Goal: Task Accomplishment & Management: Use online tool/utility

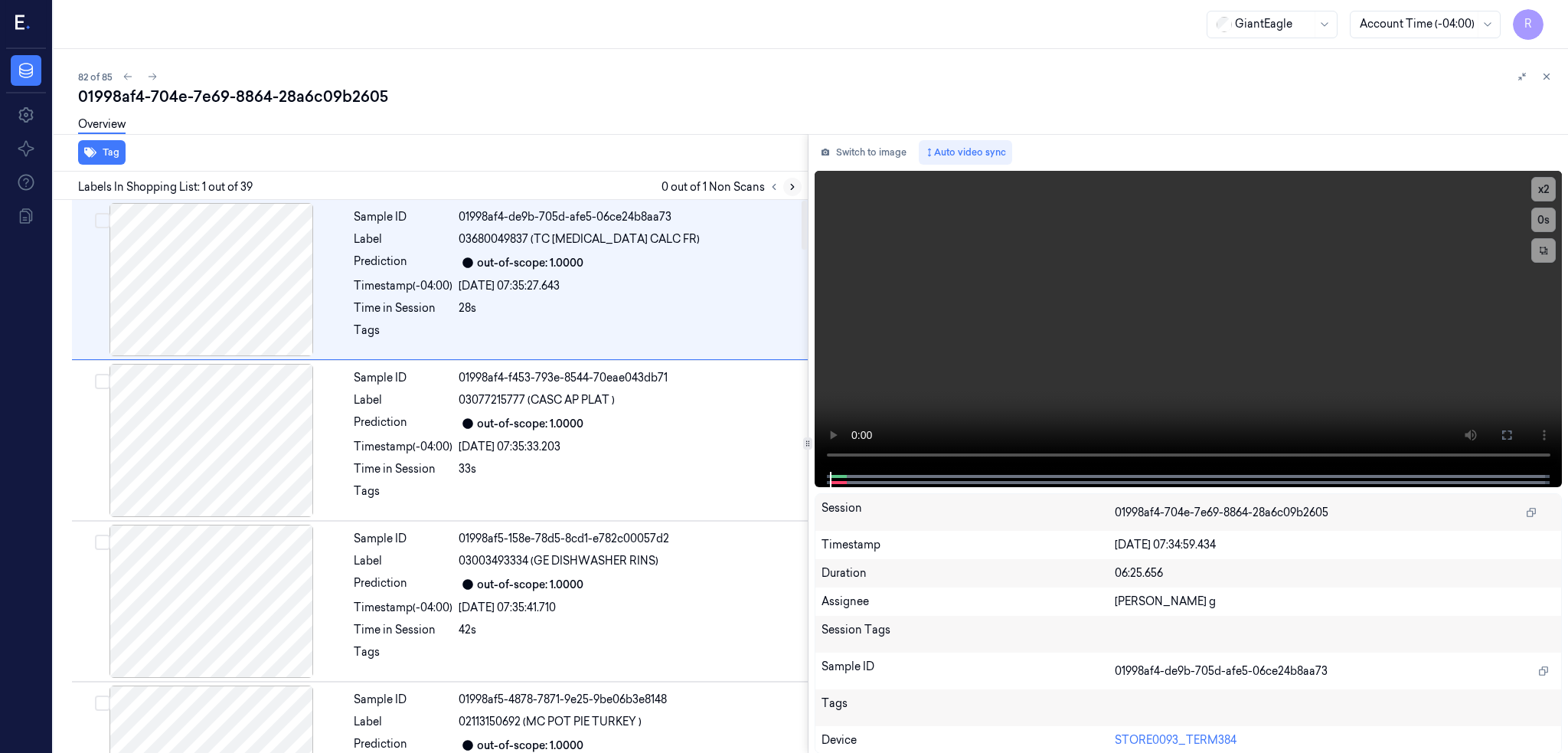
click at [798, 189] on icon at bounding box center [792, 187] width 11 height 11
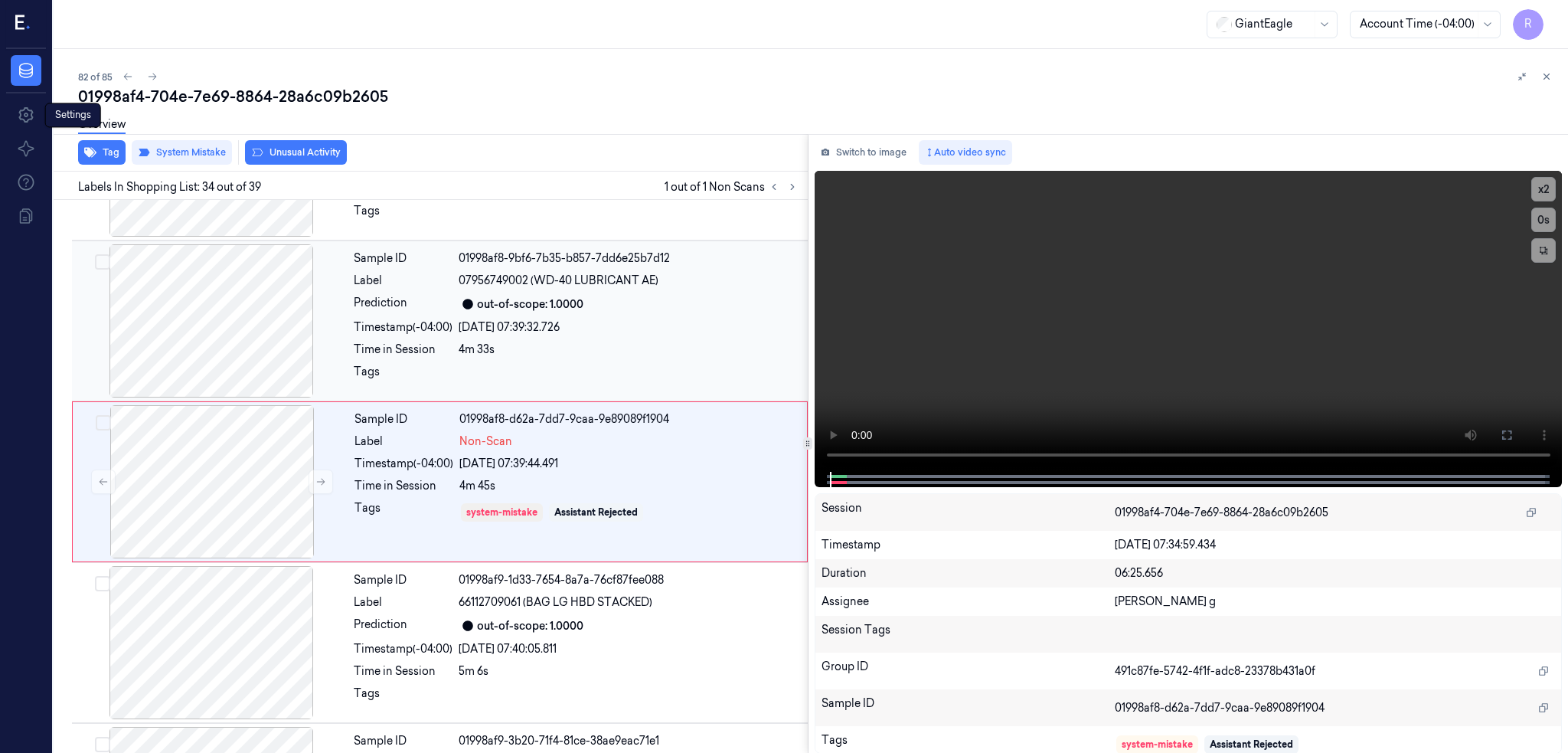
scroll to position [5112, 0]
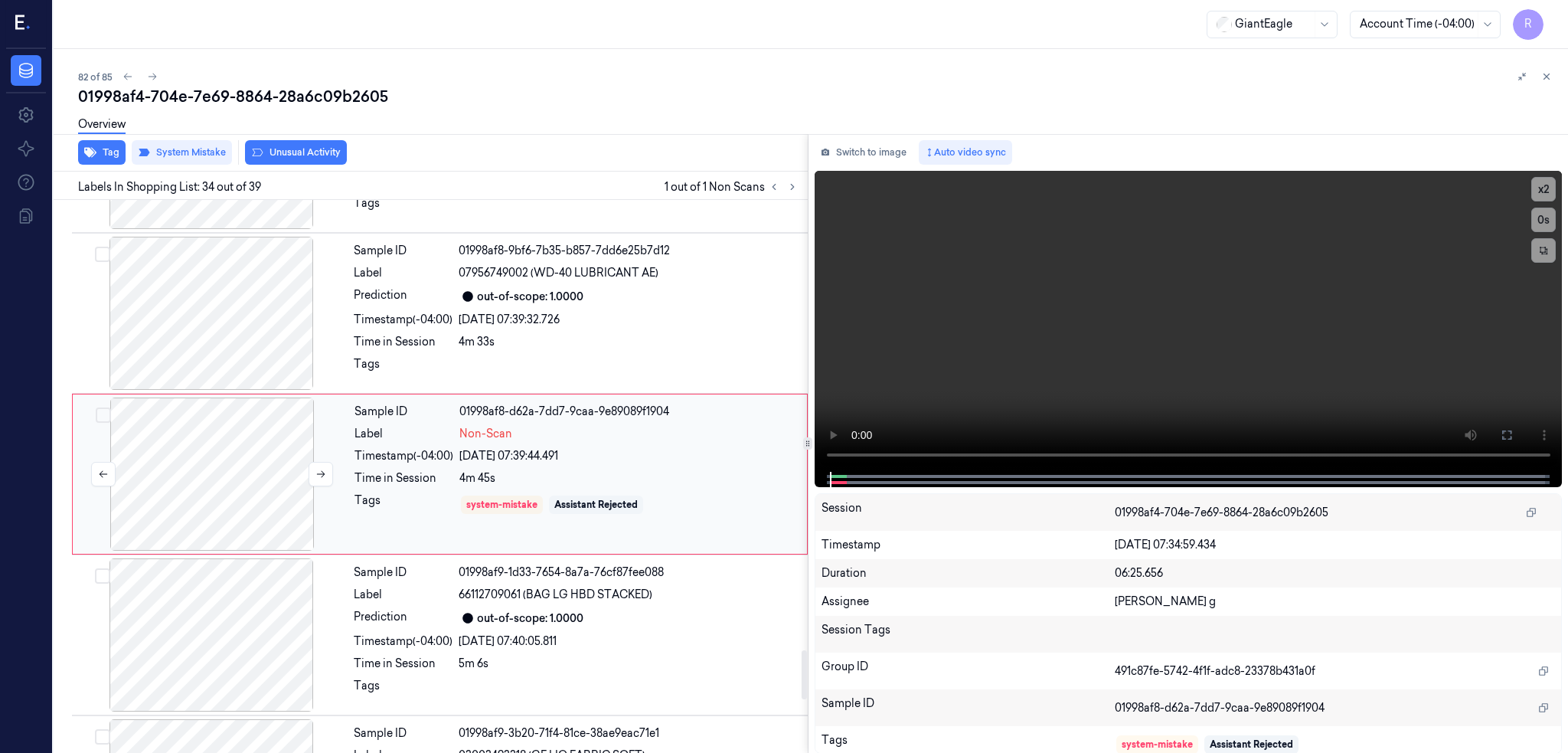
click at [205, 484] on div at bounding box center [211, 474] width 272 height 153
click at [188, 456] on div at bounding box center [211, 474] width 272 height 153
click at [241, 347] on div at bounding box center [210, 313] width 272 height 153
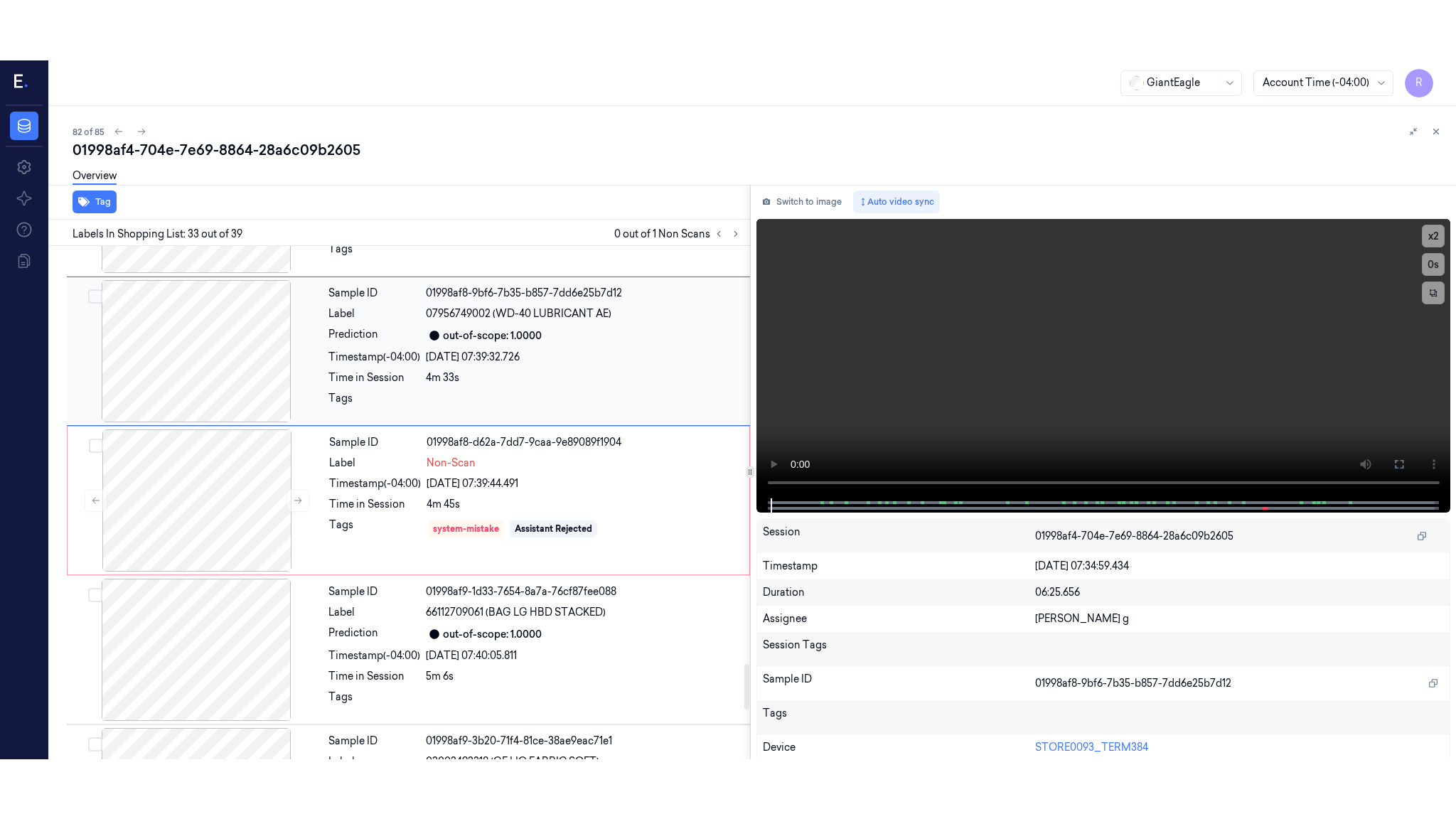
scroll to position [4598, 0]
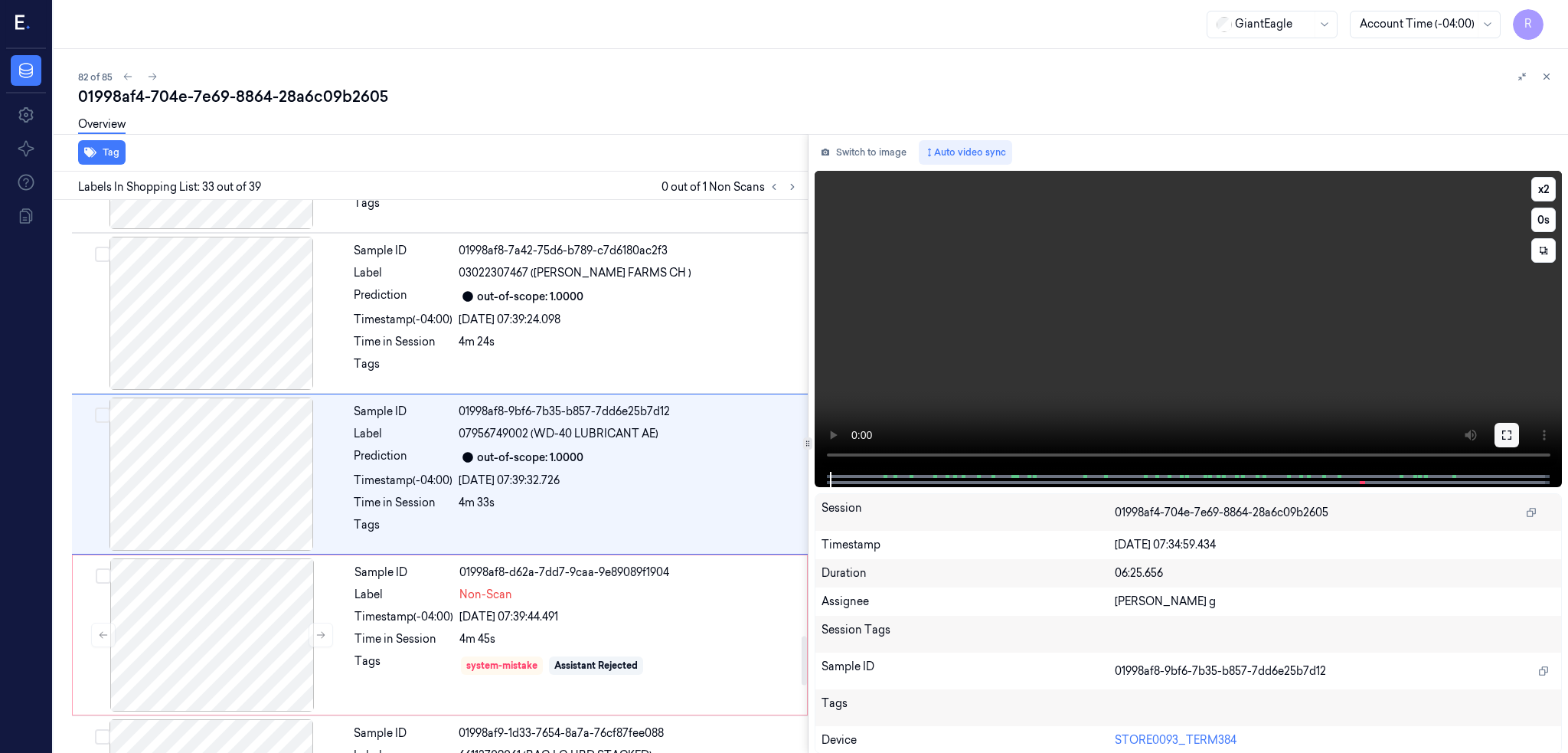
click at [1513, 429] on icon at bounding box center [1507, 435] width 12 height 12
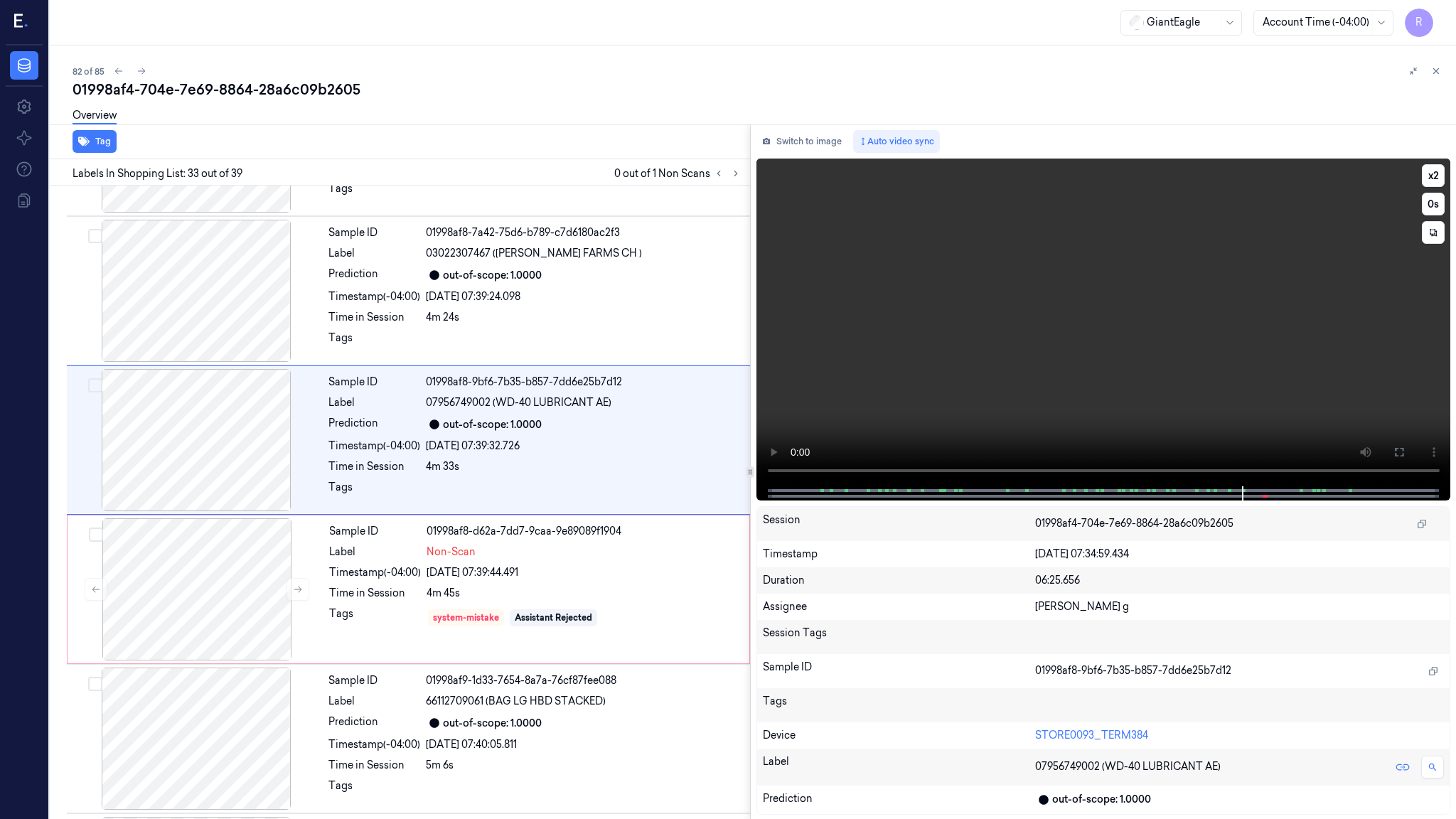
scroll to position [4538, 0]
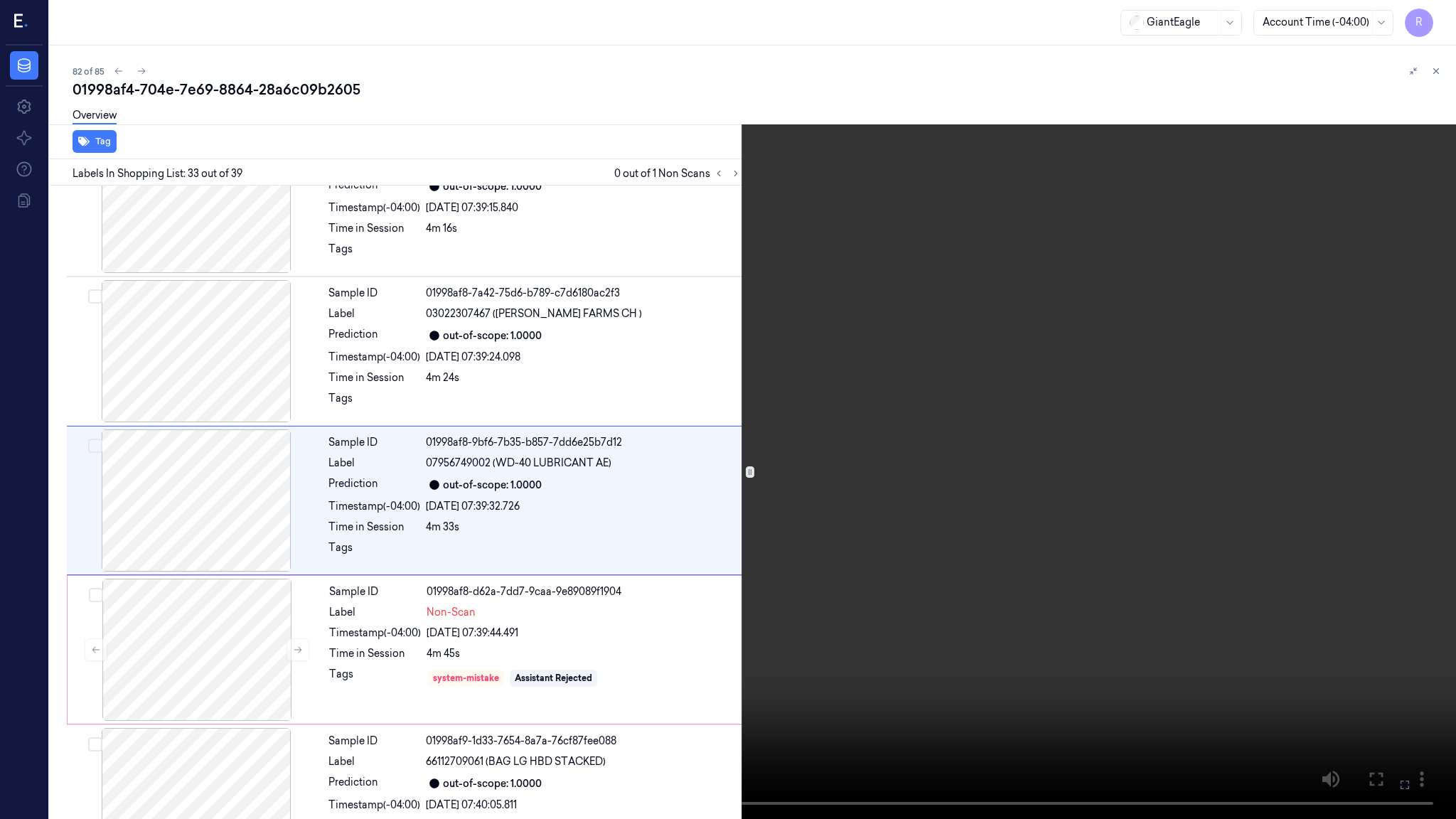
click at [1220, 573] on video at bounding box center [728, 410] width 1456 height 819
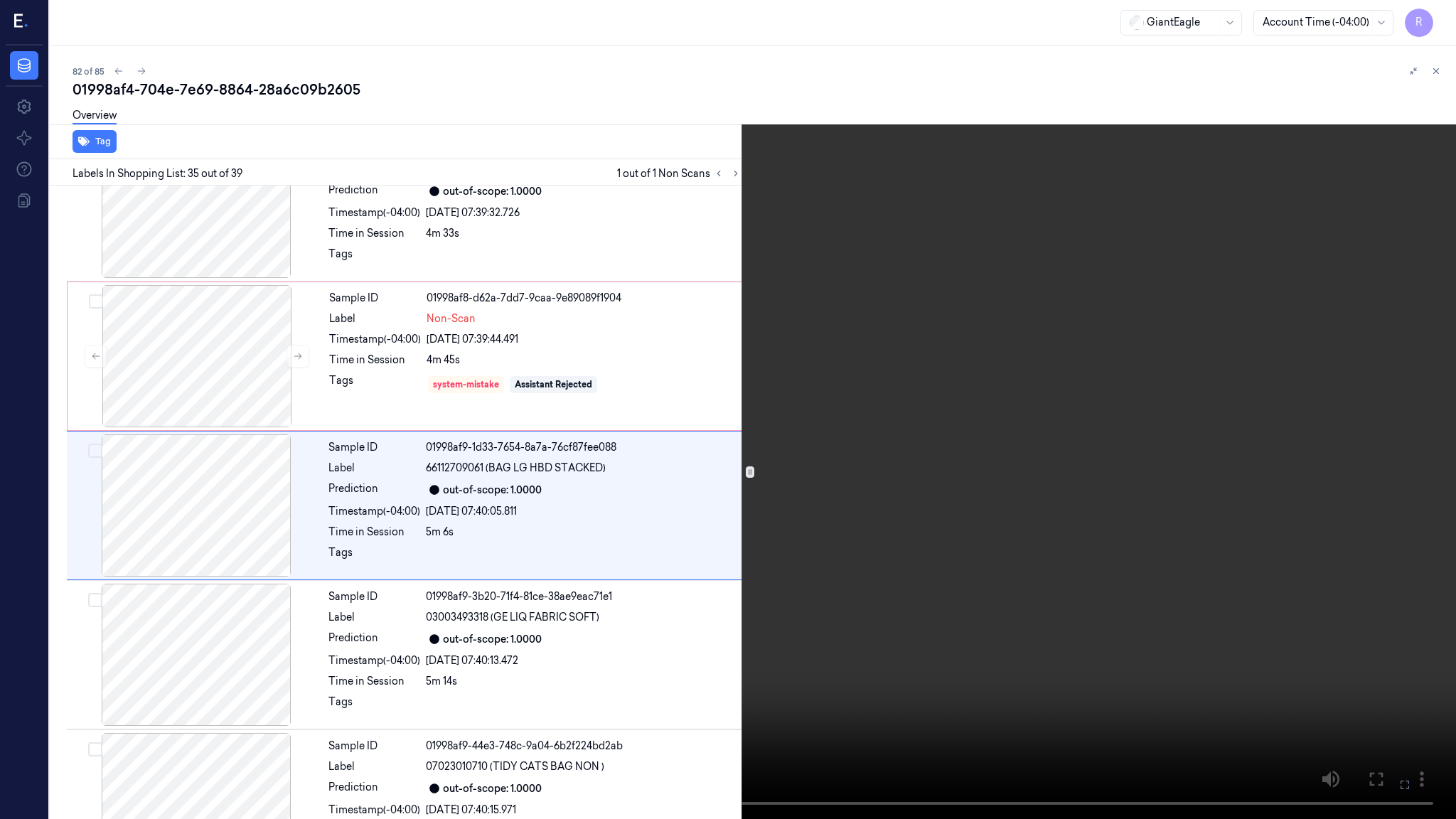
scroll to position [4838, 0]
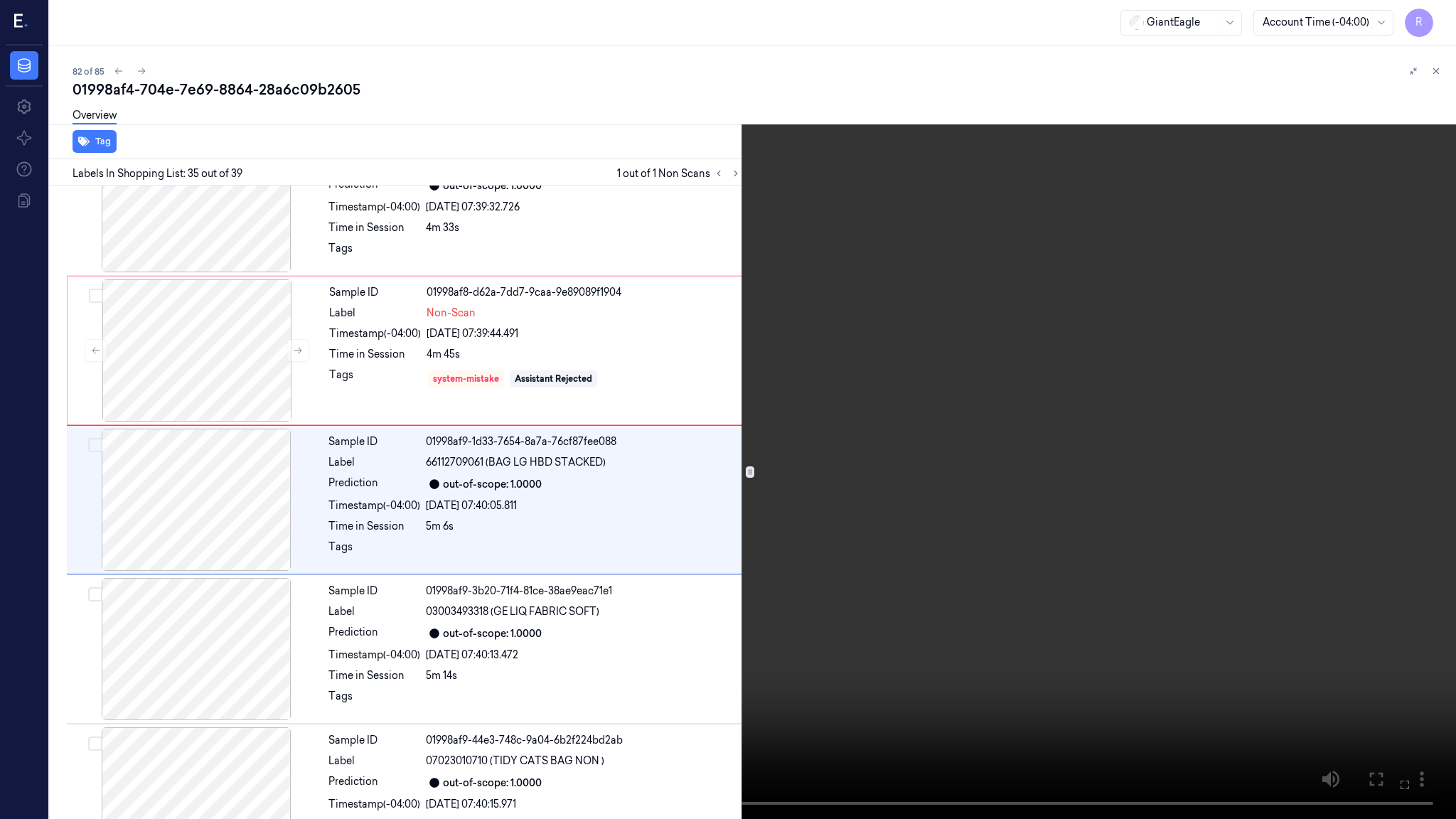
click at [1015, 400] on video at bounding box center [728, 410] width 1456 height 819
click at [943, 304] on video at bounding box center [728, 410] width 1456 height 819
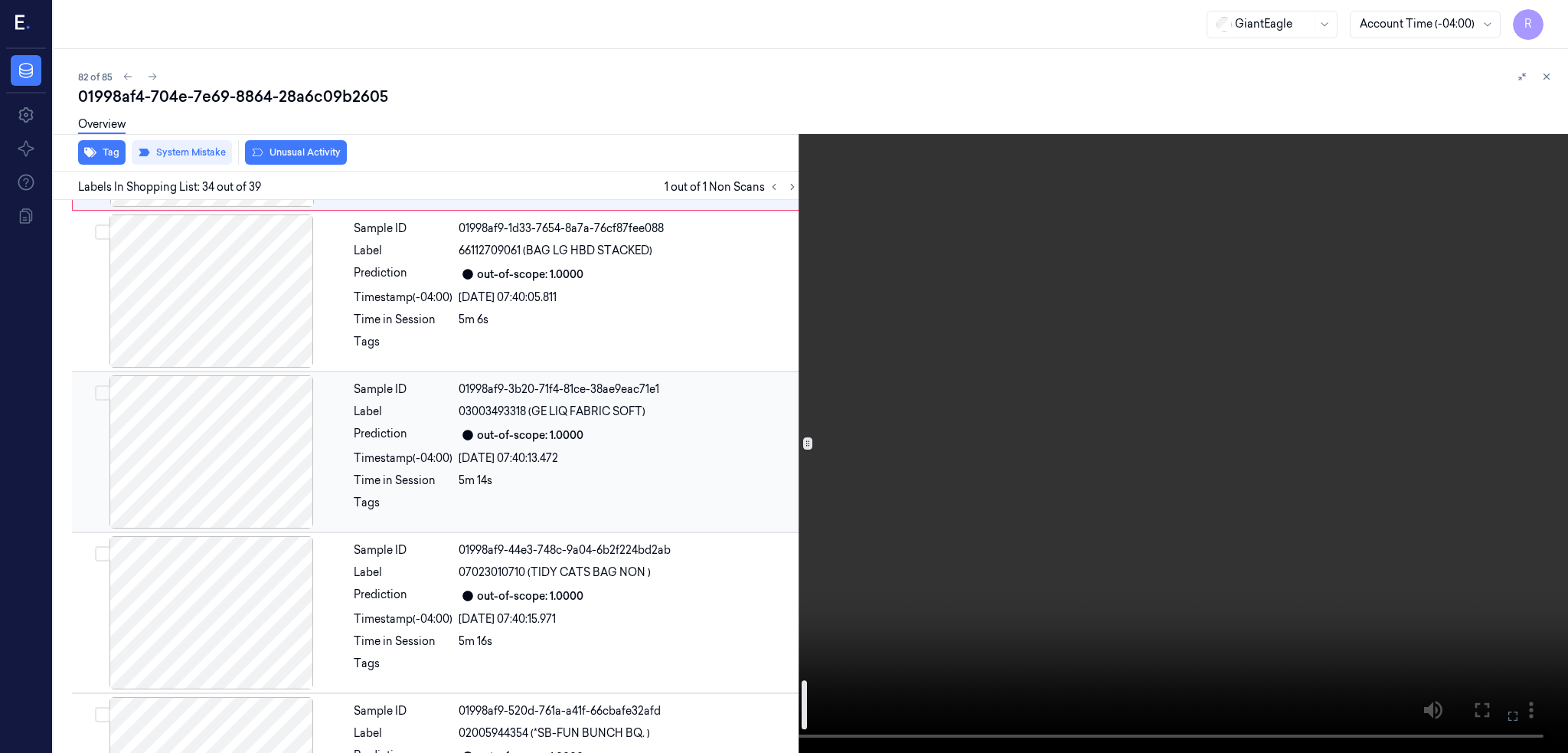
scroll to position [5048, 0]
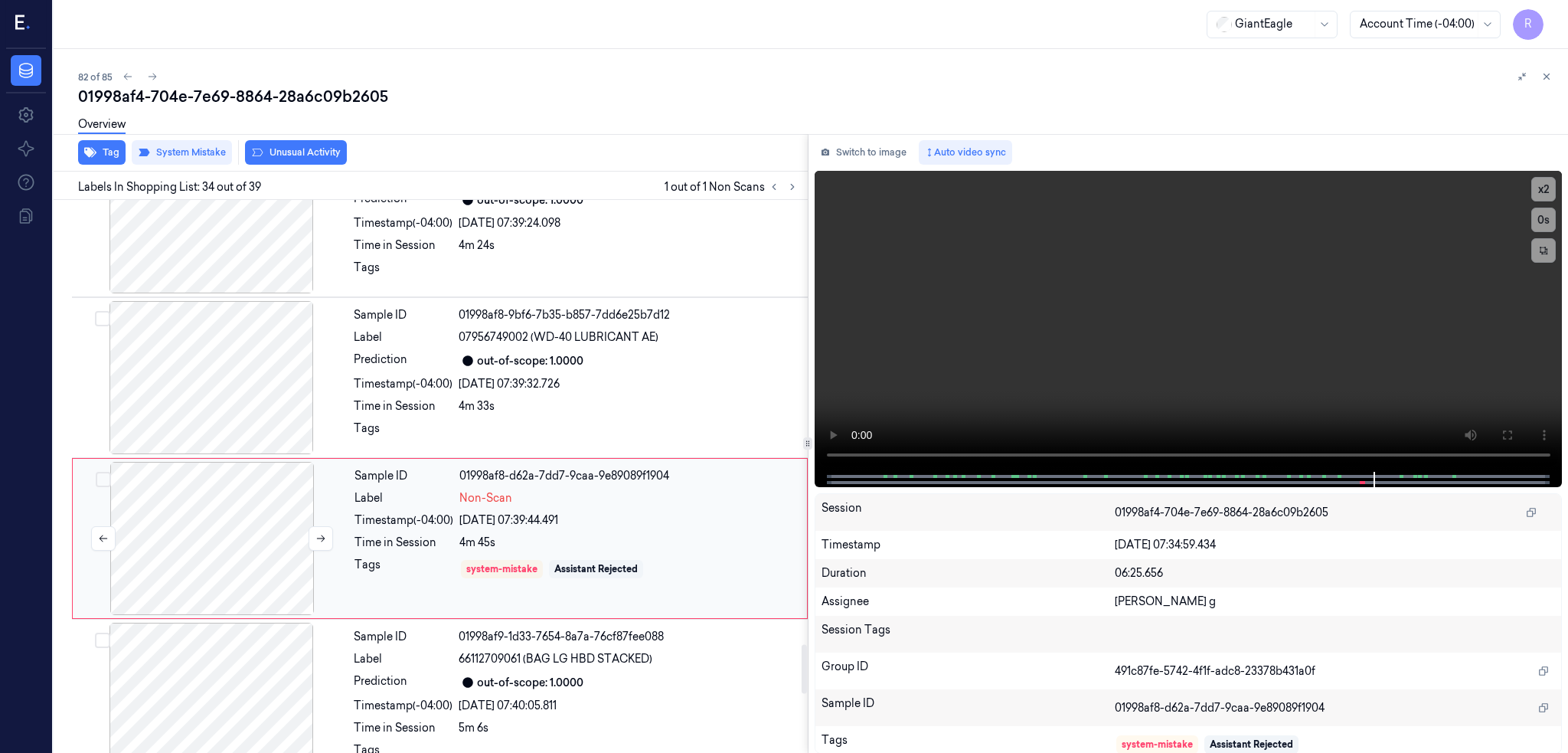
click at [271, 541] on div at bounding box center [211, 538] width 272 height 153
